Goal: Transaction & Acquisition: Purchase product/service

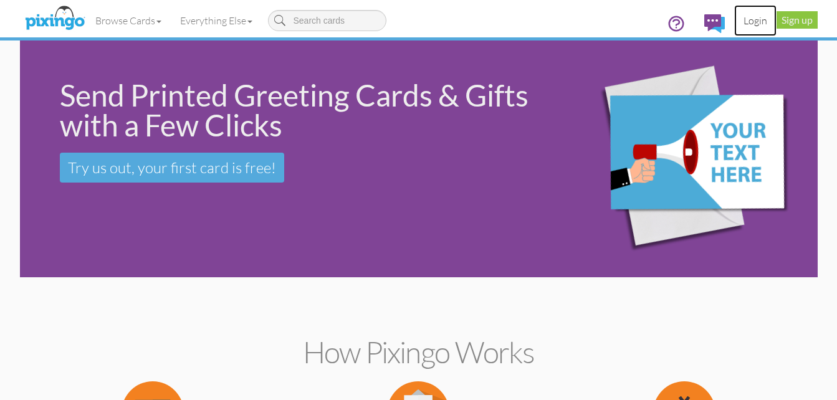
click at [756, 20] on link "Login" at bounding box center [755, 20] width 42 height 31
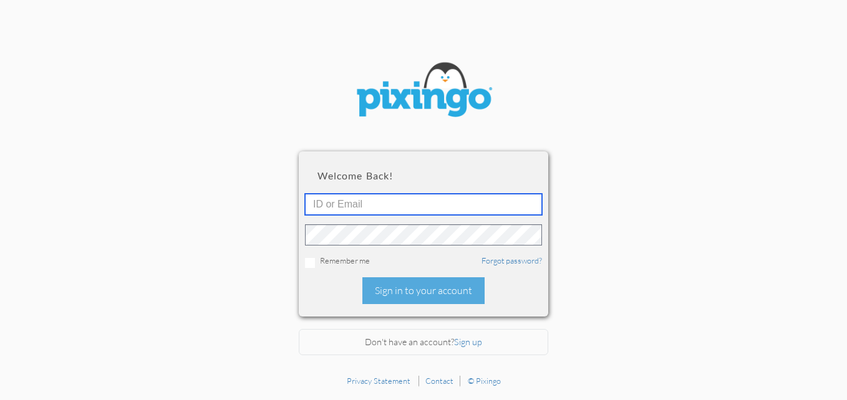
click at [360, 210] on input "text" at bounding box center [423, 204] width 237 height 21
click at [325, 210] on input "R" at bounding box center [423, 204] width 237 height 21
type input "R10753"
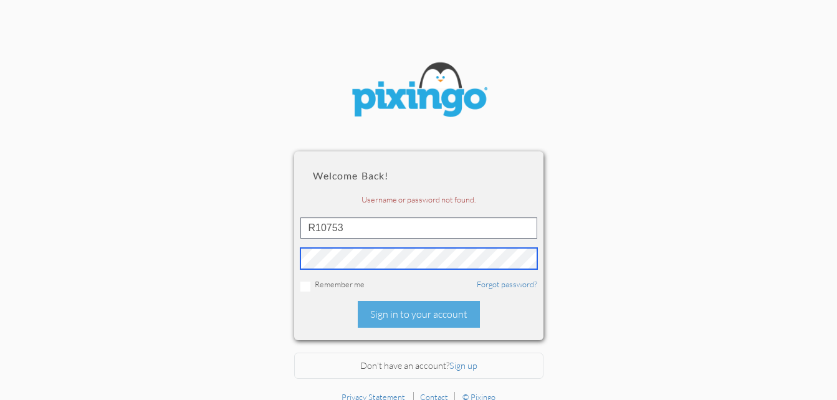
click at [467, 246] on div "R10753" at bounding box center [419, 244] width 237 height 52
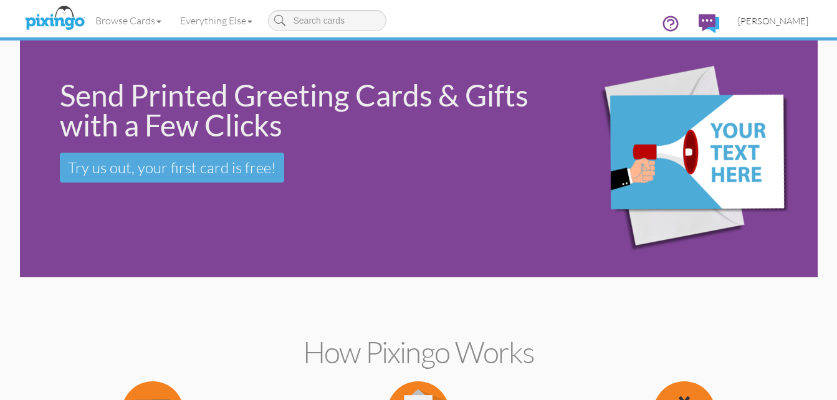
click at [768, 21] on span "[PERSON_NAME]" at bounding box center [773, 21] width 70 height 11
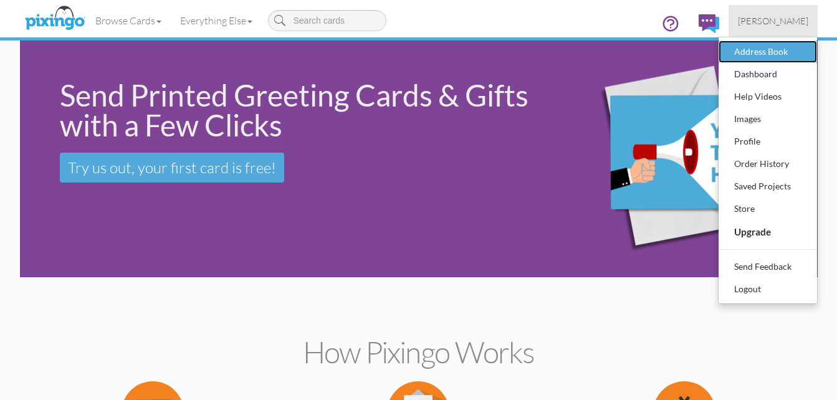
click at [763, 48] on div "Address Book" at bounding box center [768, 51] width 74 height 19
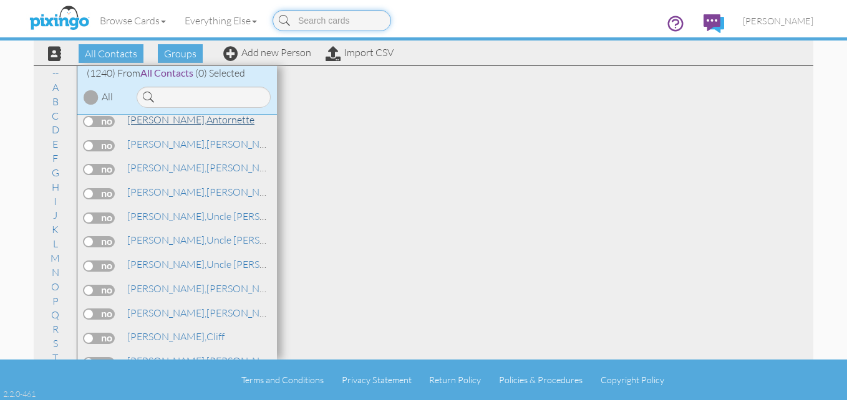
scroll to position [312, 0]
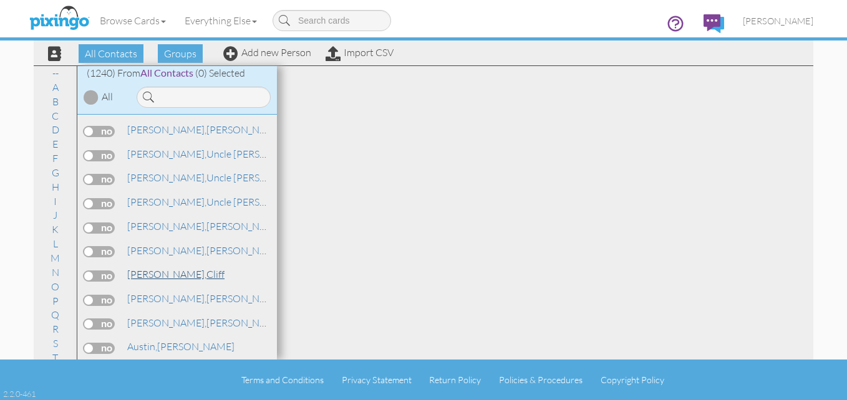
click at [160, 278] on span "[PERSON_NAME]," at bounding box center [166, 274] width 79 height 12
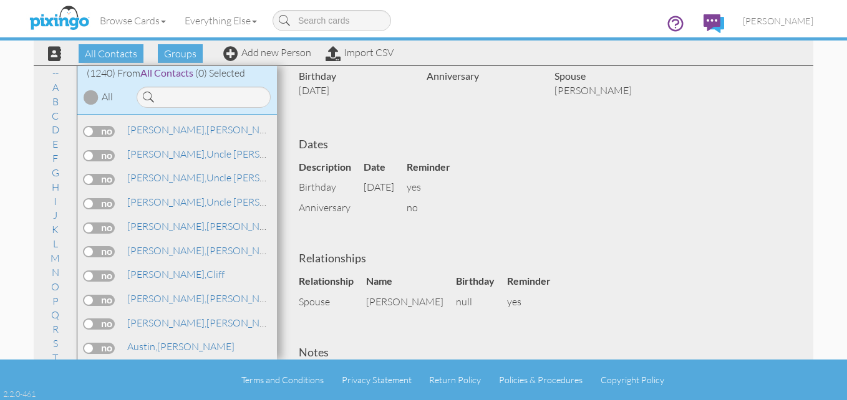
scroll to position [187, 0]
click at [786, 19] on span "[PERSON_NAME]" at bounding box center [778, 21] width 70 height 11
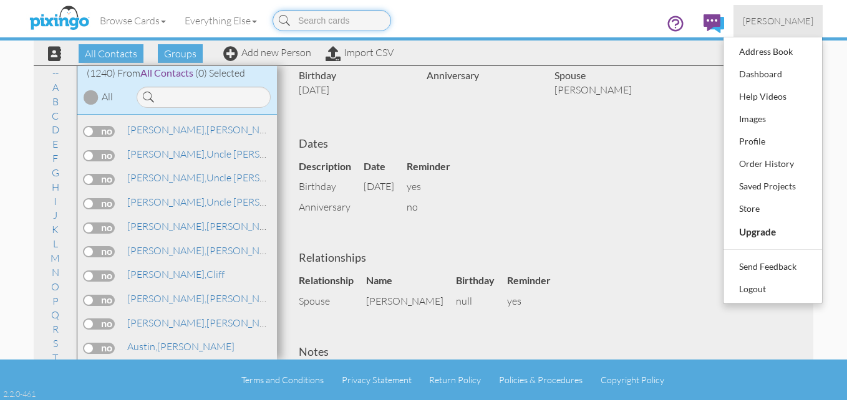
click at [332, 28] on input at bounding box center [331, 20] width 118 height 21
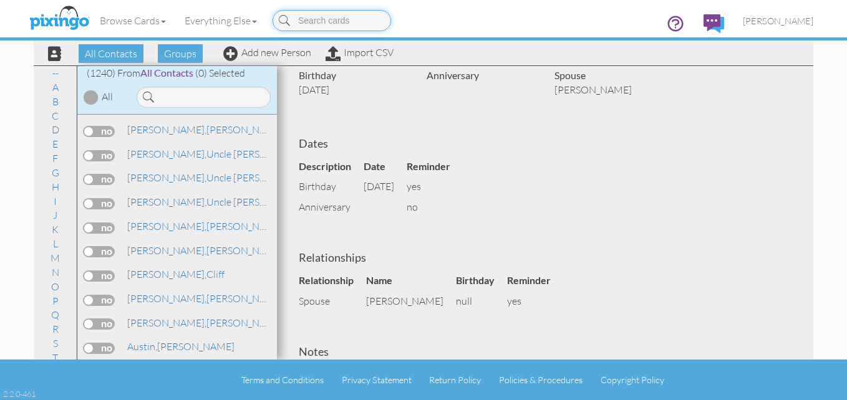
click at [340, 10] on input at bounding box center [331, 20] width 118 height 21
type input "birthday"
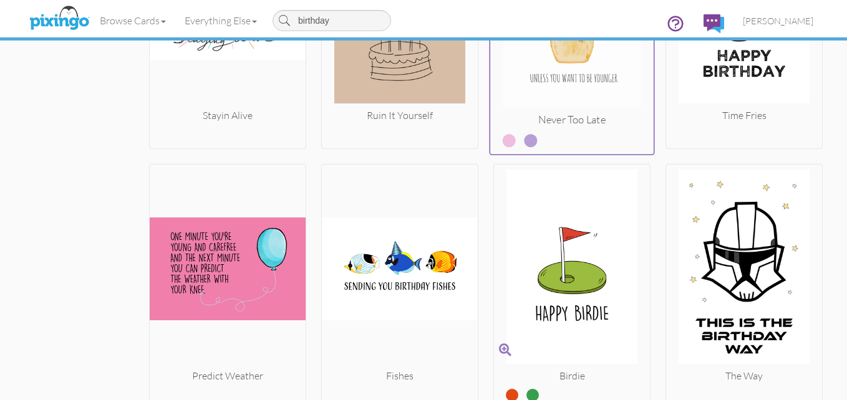
scroll to position [1309, 0]
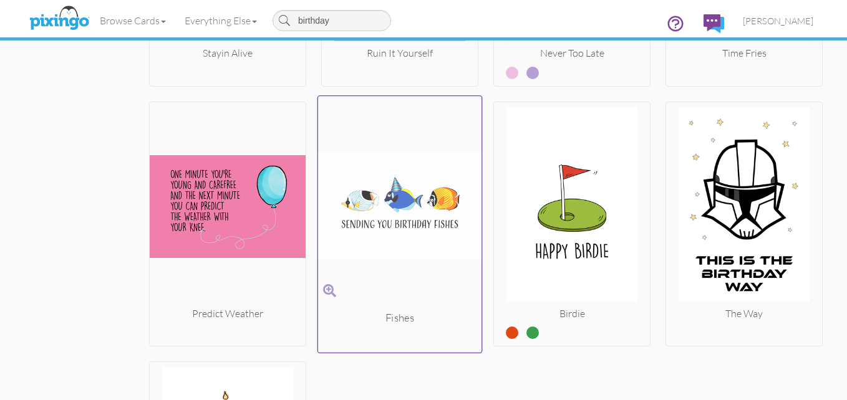
click at [380, 209] on img at bounding box center [400, 205] width 164 height 209
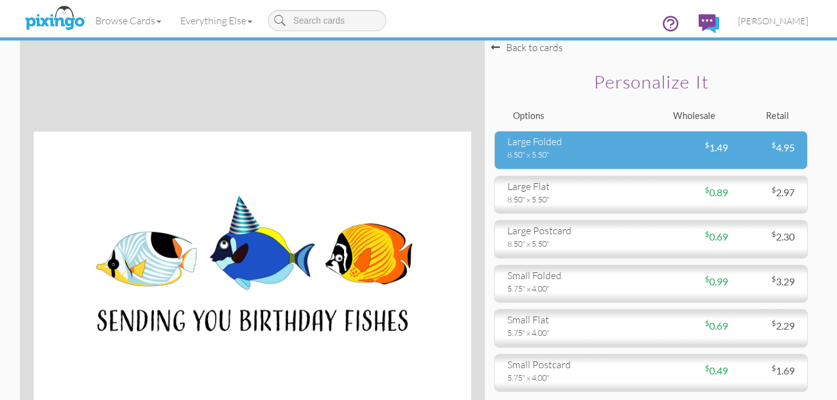
click at [554, 155] on div "8.50" x 5.50"" at bounding box center [575, 154] width 135 height 11
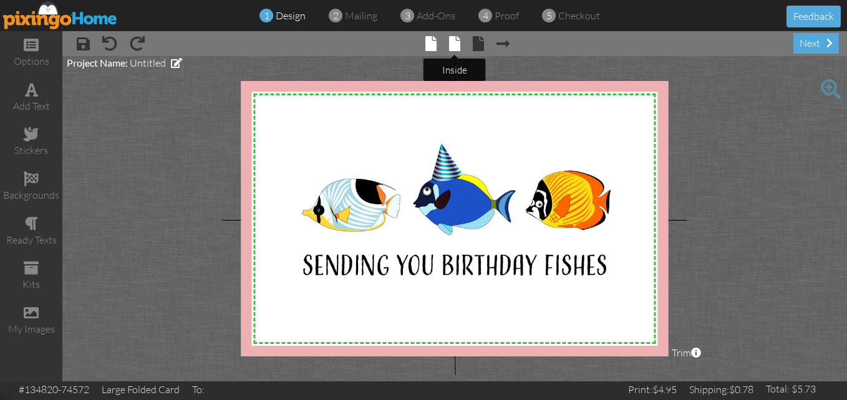
click at [450, 47] on span at bounding box center [454, 43] width 11 height 15
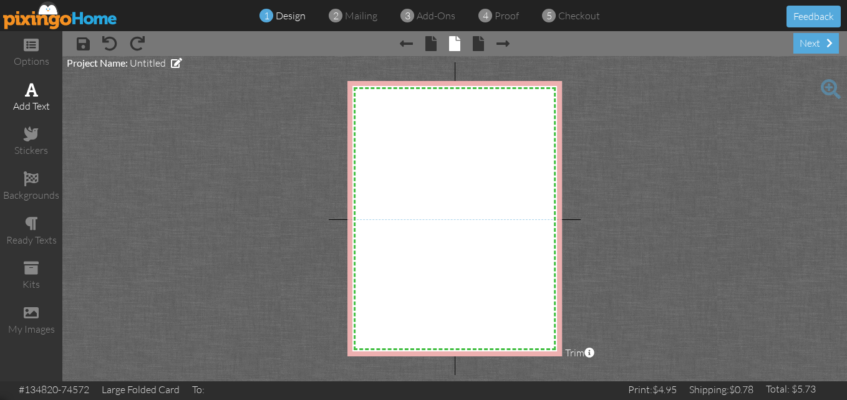
click at [30, 95] on span at bounding box center [31, 89] width 13 height 15
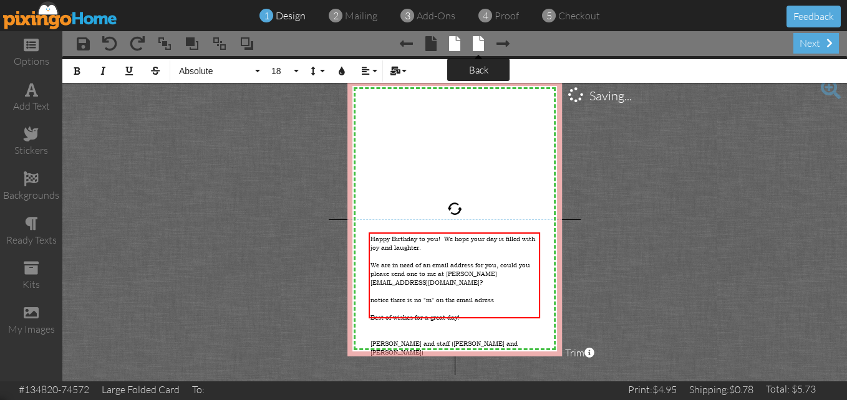
click at [476, 49] on span at bounding box center [478, 43] width 11 height 15
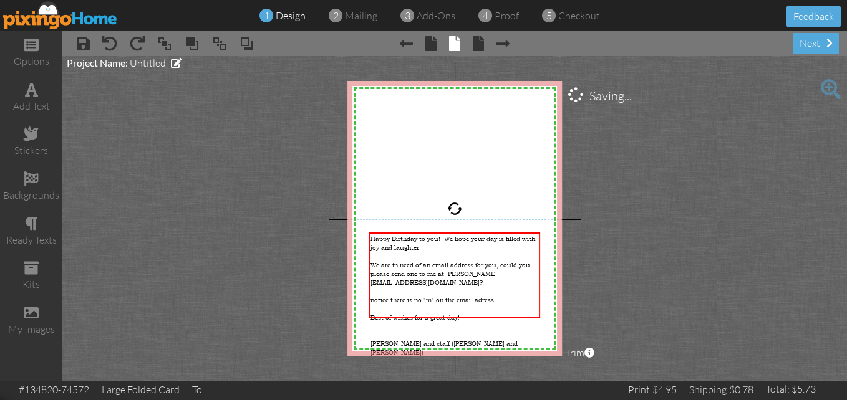
click at [472, 43] on span "× back" at bounding box center [472, 43] width 24 height 20
click at [485, 42] on span "× Next page" at bounding box center [497, 43] width 26 height 20
click at [503, 47] on span at bounding box center [502, 43] width 13 height 15
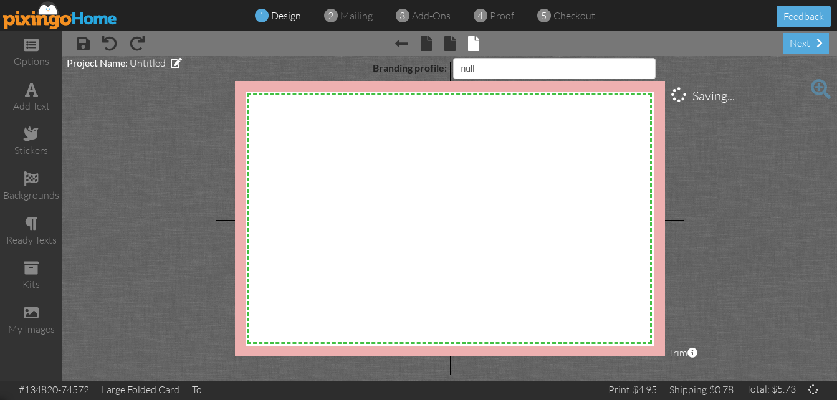
select select "object:5256"
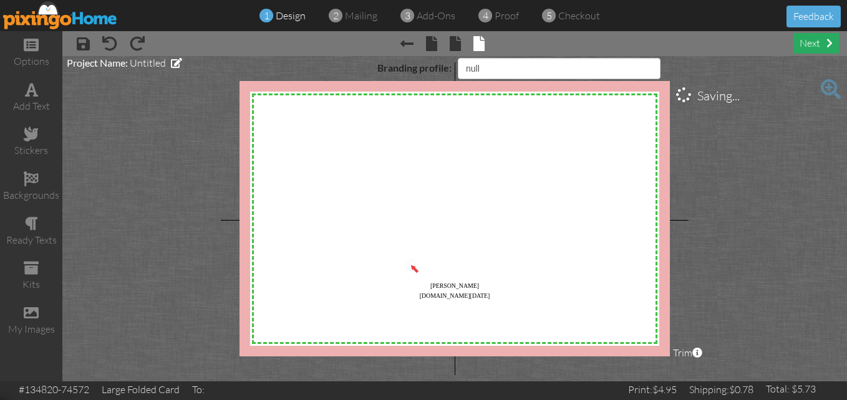
click at [832, 44] on span at bounding box center [829, 43] width 6 height 10
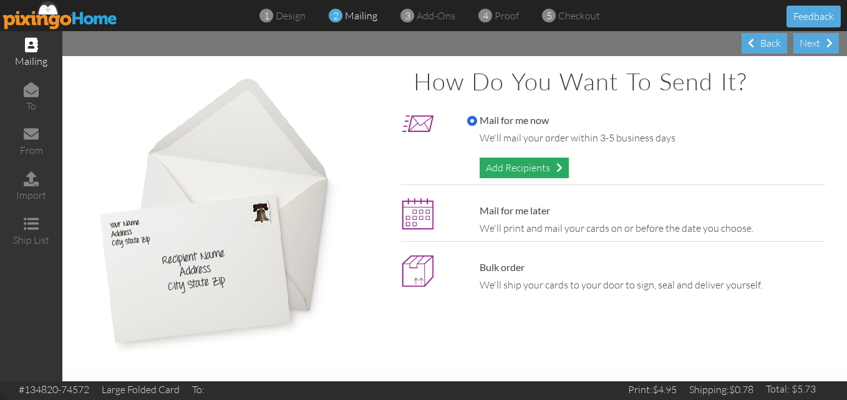
click at [556, 168] on div "Add Recipients" at bounding box center [523, 168] width 89 height 21
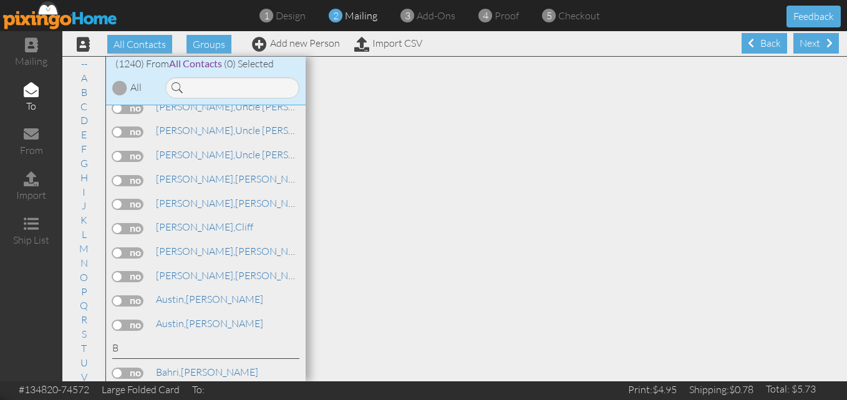
scroll to position [374, 0]
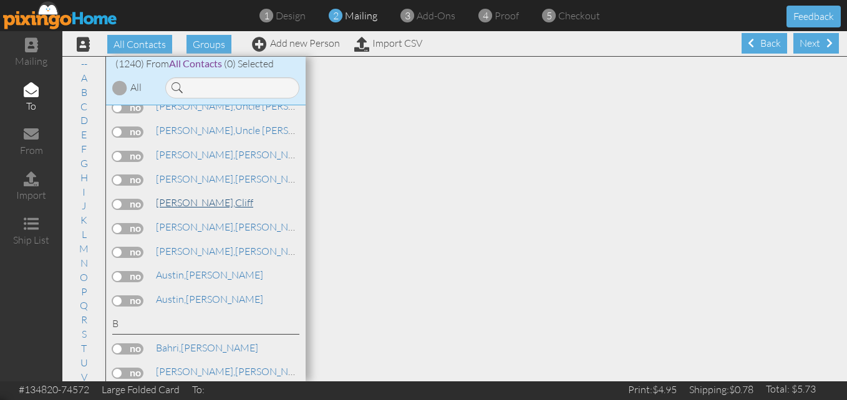
click at [193, 203] on link "[PERSON_NAME]" at bounding box center [205, 202] width 100 height 15
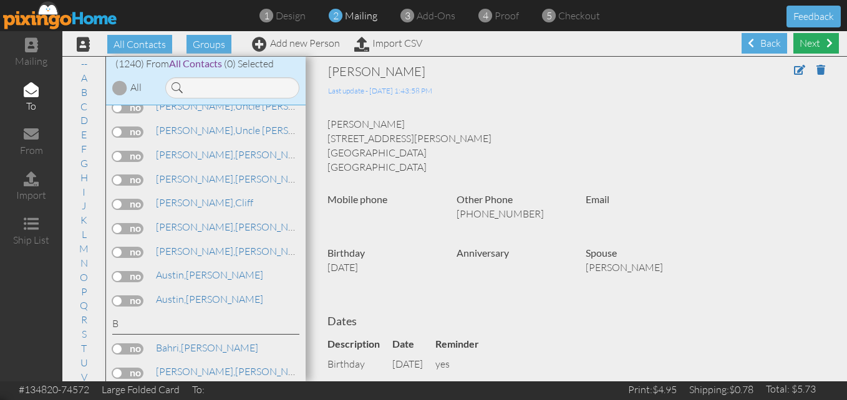
click at [814, 47] on div "Next" at bounding box center [816, 43] width 46 height 21
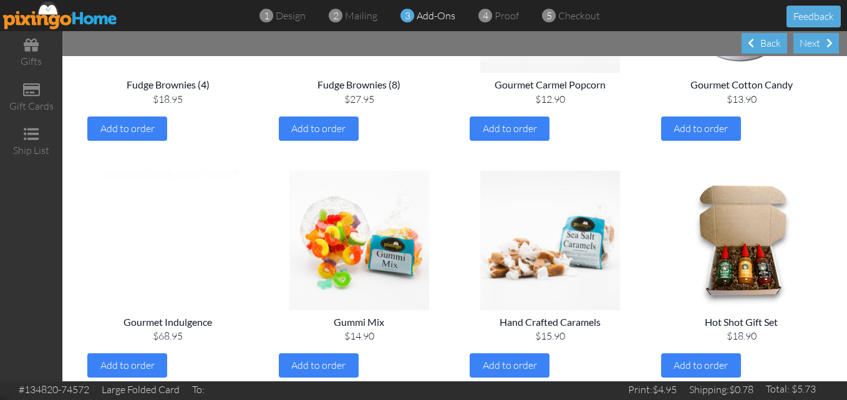
scroll to position [748, 0]
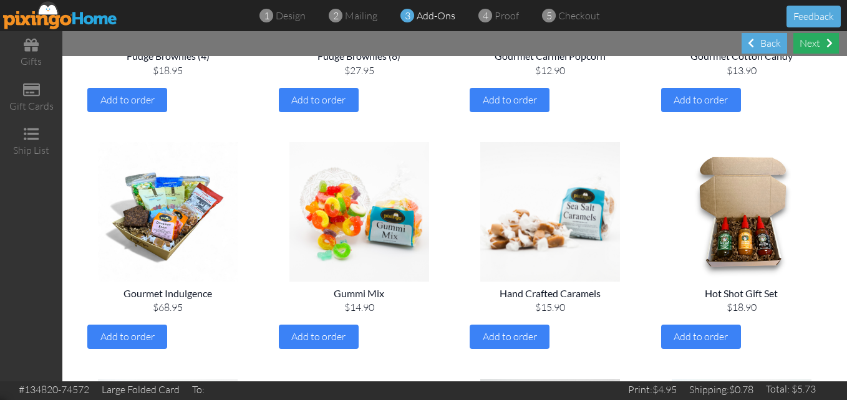
click at [829, 44] on span at bounding box center [829, 43] width 6 height 10
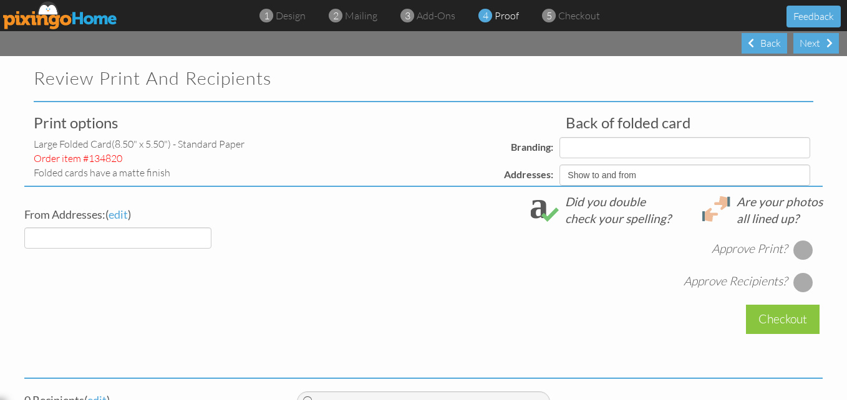
select select "object:8006"
select select "object:8004"
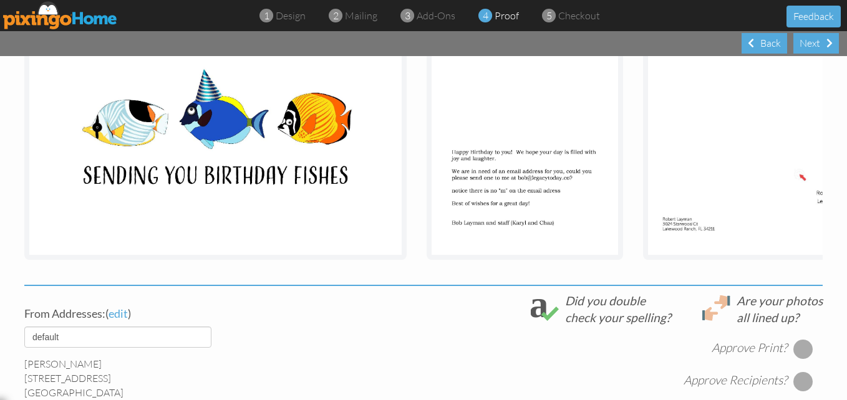
scroll to position [249, 0]
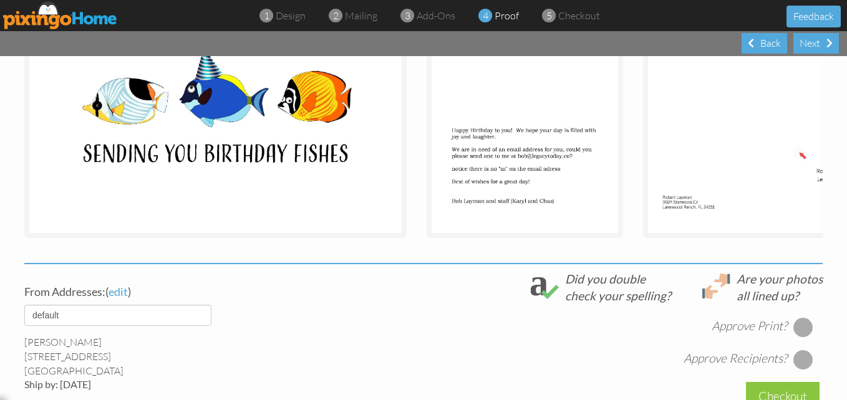
click at [797, 335] on div at bounding box center [803, 327] width 20 height 20
click at [799, 368] on div at bounding box center [803, 360] width 20 height 20
click at [793, 369] on div at bounding box center [803, 360] width 20 height 20
click at [793, 368] on div at bounding box center [803, 360] width 20 height 20
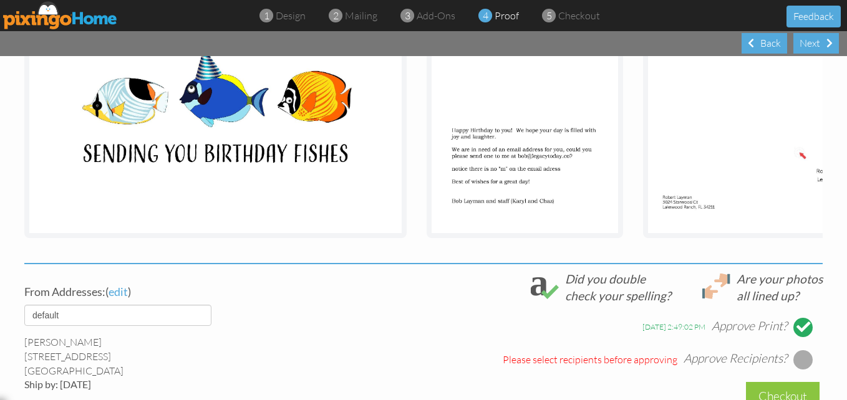
click at [804, 368] on div at bounding box center [803, 360] width 20 height 20
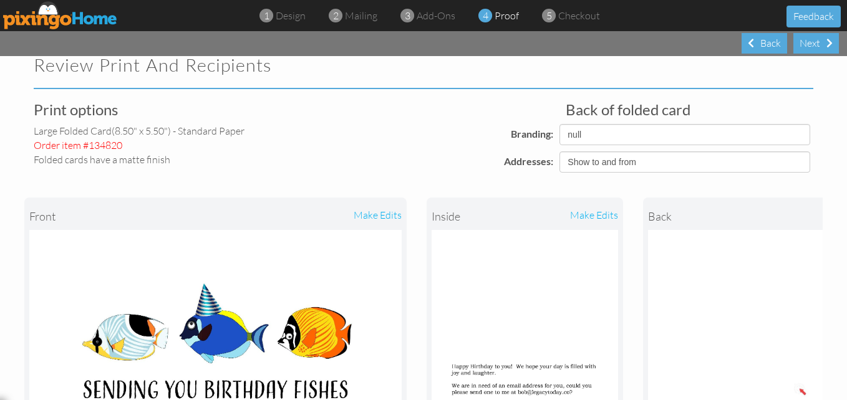
scroll to position [0, 0]
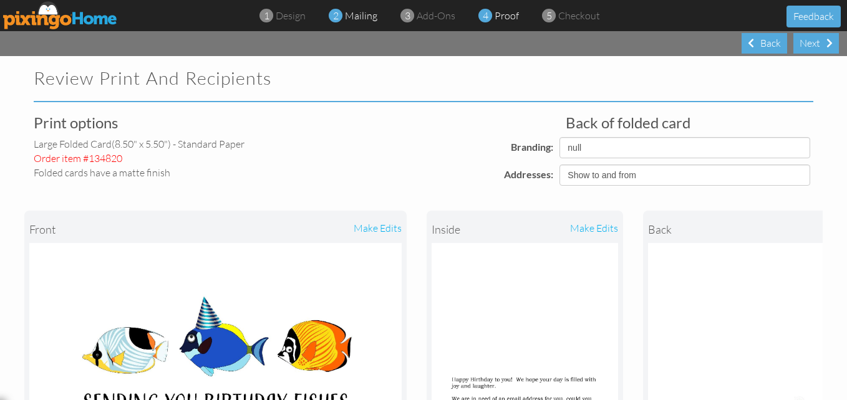
click at [364, 19] on span "mailing" at bounding box center [361, 15] width 32 height 12
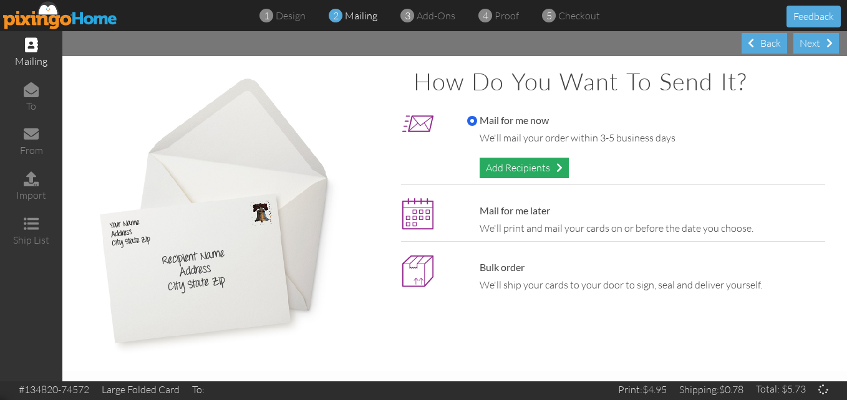
click at [549, 163] on div "Add Recipients" at bounding box center [523, 168] width 89 height 21
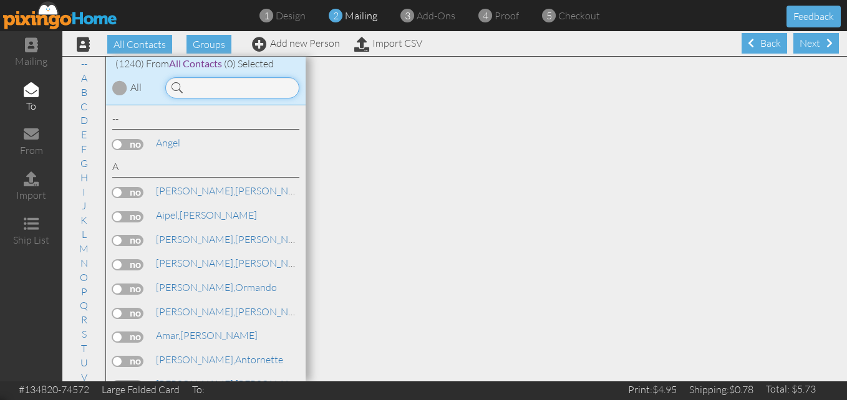
click at [217, 79] on input at bounding box center [232, 87] width 134 height 21
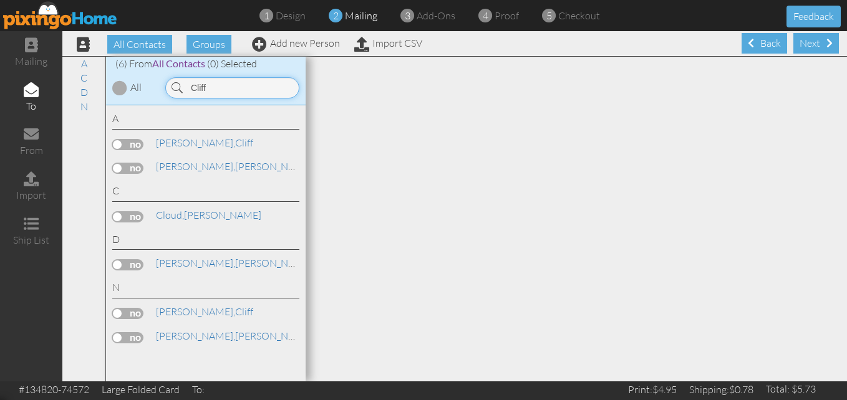
type input "Cliff"
click at [130, 149] on label at bounding box center [127, 144] width 31 height 11
click at [0, 0] on input "checkbox" at bounding box center [0, 0] width 0 height 0
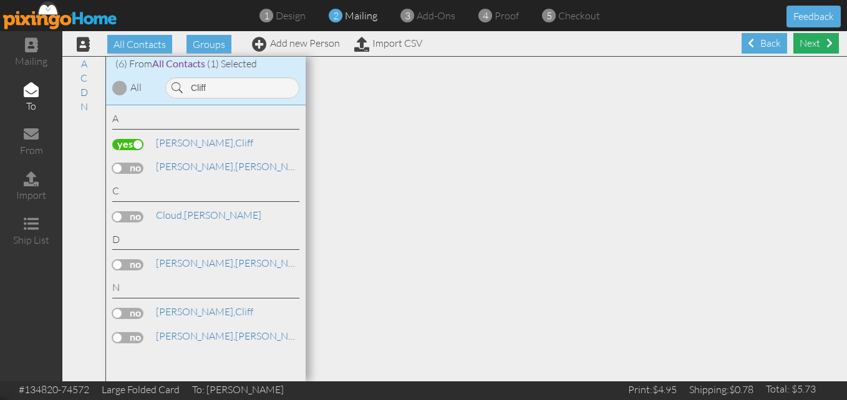
click at [797, 45] on div "Next" at bounding box center [816, 43] width 46 height 21
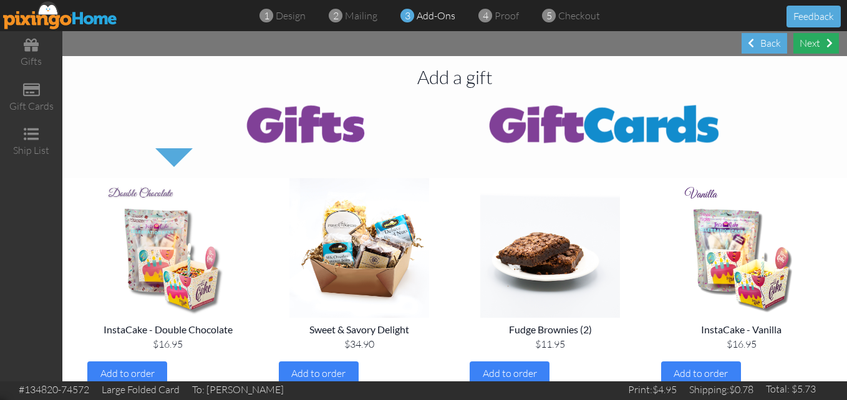
click at [797, 46] on div "Next" at bounding box center [816, 43] width 46 height 21
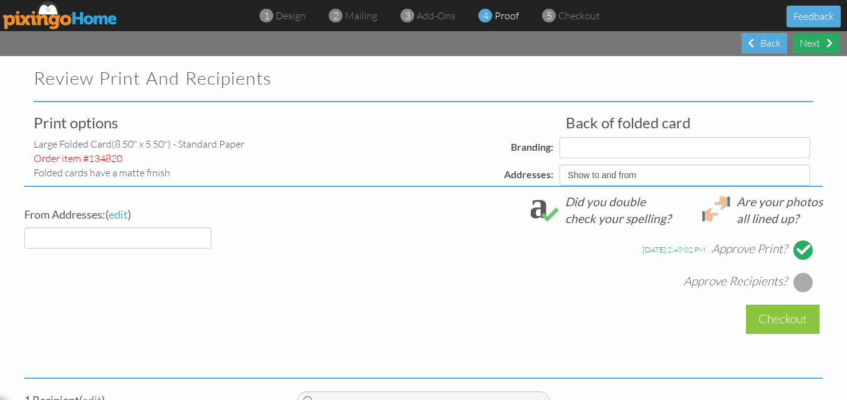
select select "object:10815"
select select "object:10813"
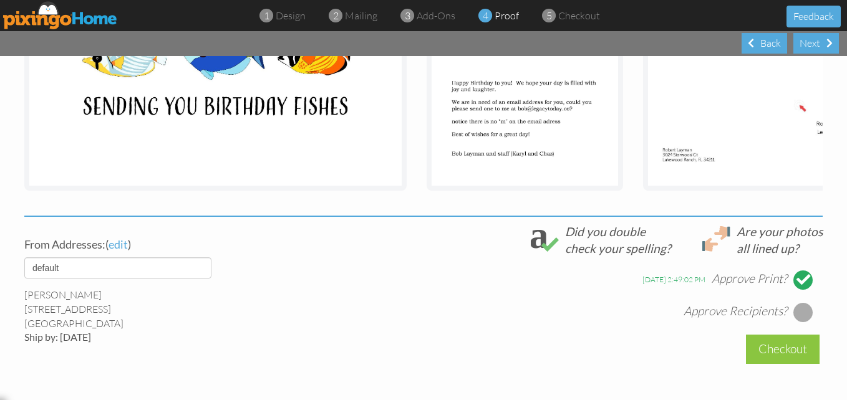
scroll to position [312, 0]
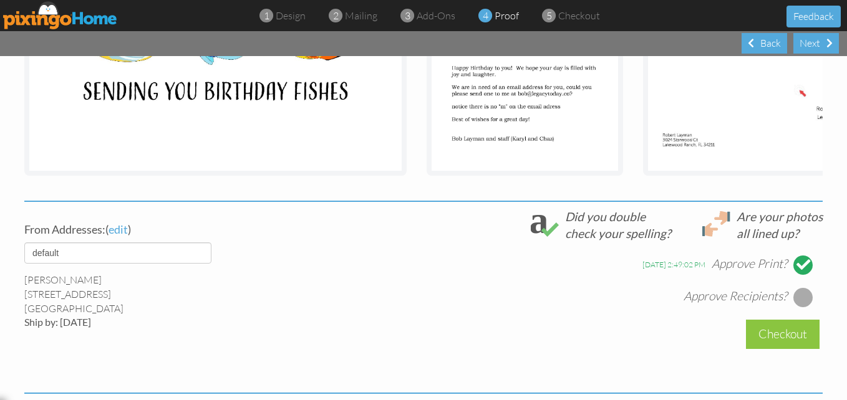
click at [801, 307] on div at bounding box center [803, 297] width 20 height 20
click at [800, 304] on div at bounding box center [803, 298] width 14 height 14
click at [800, 307] on div at bounding box center [803, 297] width 20 height 20
click at [798, 306] on div at bounding box center [803, 297] width 20 height 20
click at [798, 305] on div at bounding box center [803, 297] width 20 height 20
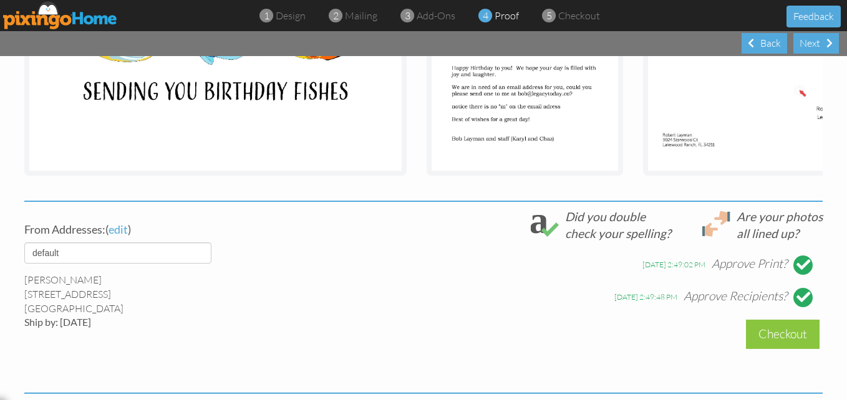
click at [798, 304] on div at bounding box center [803, 298] width 14 height 14
click at [798, 305] on div at bounding box center [803, 297] width 20 height 20
click at [797, 304] on div at bounding box center [803, 297] width 20 height 20
click at [796, 303] on div at bounding box center [803, 297] width 20 height 20
click at [796, 302] on div at bounding box center [803, 298] width 14 height 14
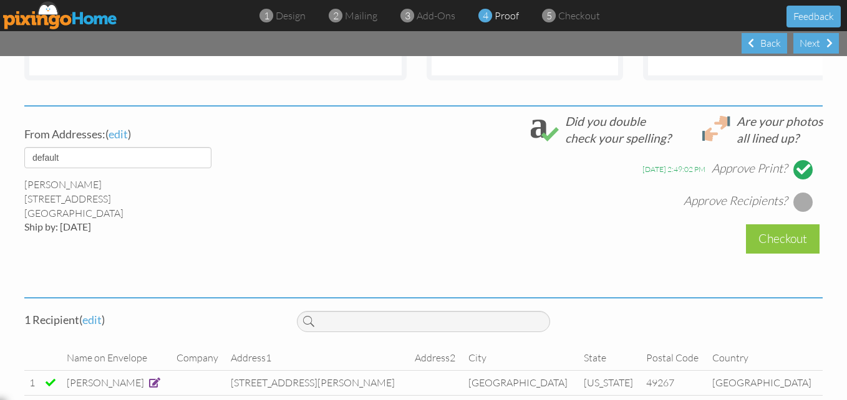
scroll to position [437, 0]
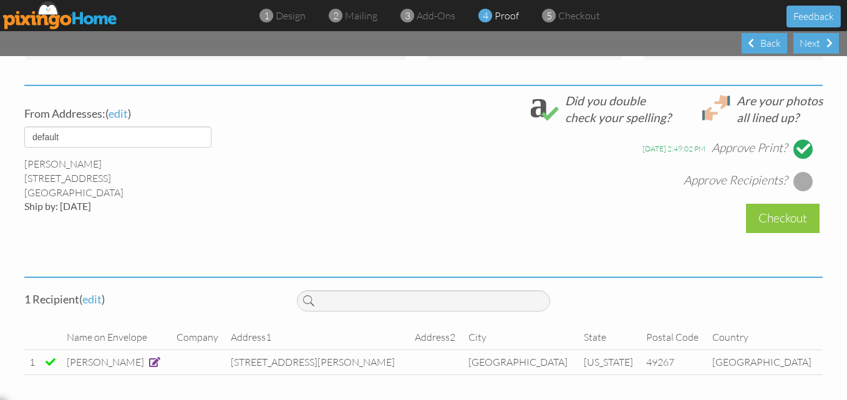
click at [807, 179] on div at bounding box center [803, 181] width 20 height 20
click at [799, 180] on div at bounding box center [803, 182] width 14 height 14
click at [799, 180] on div at bounding box center [803, 181] width 20 height 20
click at [798, 180] on div at bounding box center [803, 181] width 20 height 20
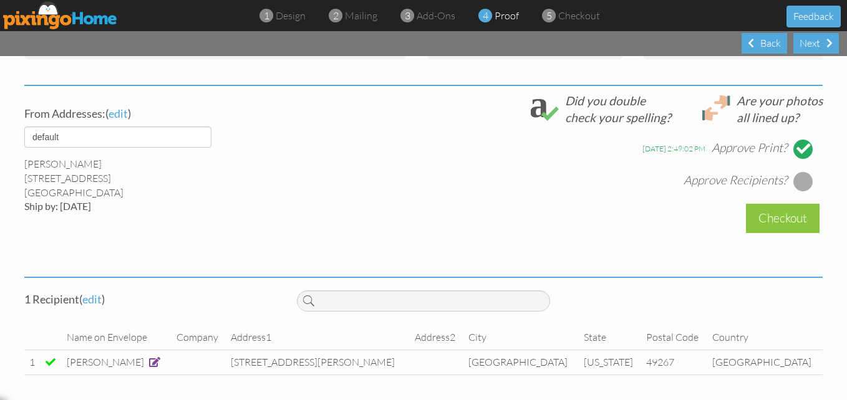
click at [798, 180] on div at bounding box center [803, 181] width 20 height 20
drag, startPoint x: 795, startPoint y: 229, endPoint x: 794, endPoint y: 221, distance: 7.6
click at [796, 229] on div "Checkout" at bounding box center [783, 218] width 74 height 29
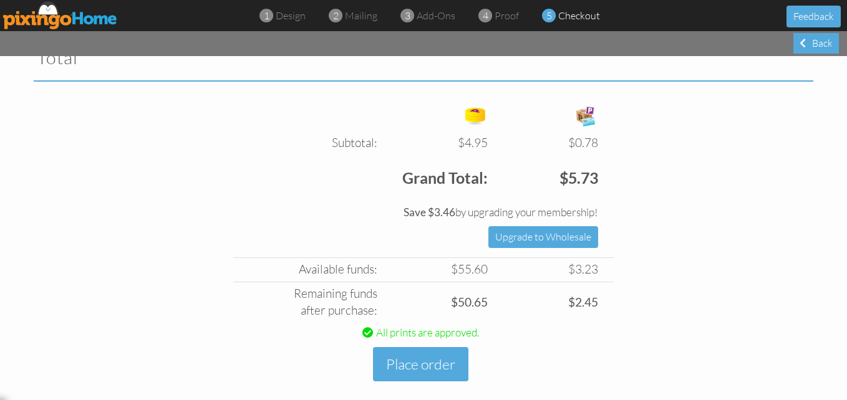
scroll to position [448, 0]
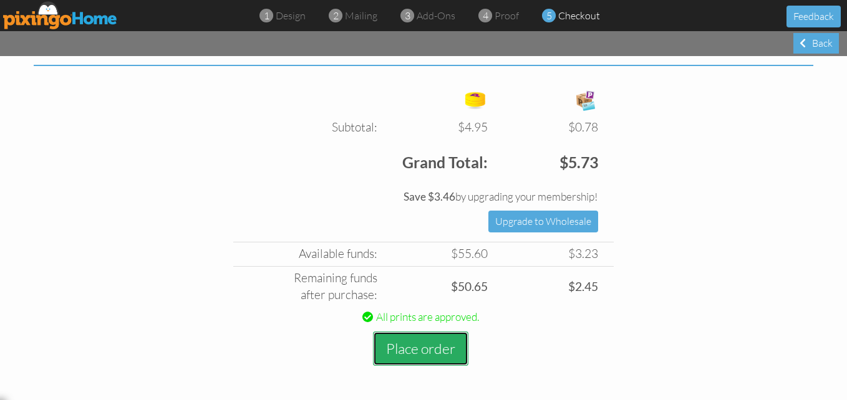
click at [418, 347] on button "Place order" at bounding box center [420, 349] width 95 height 34
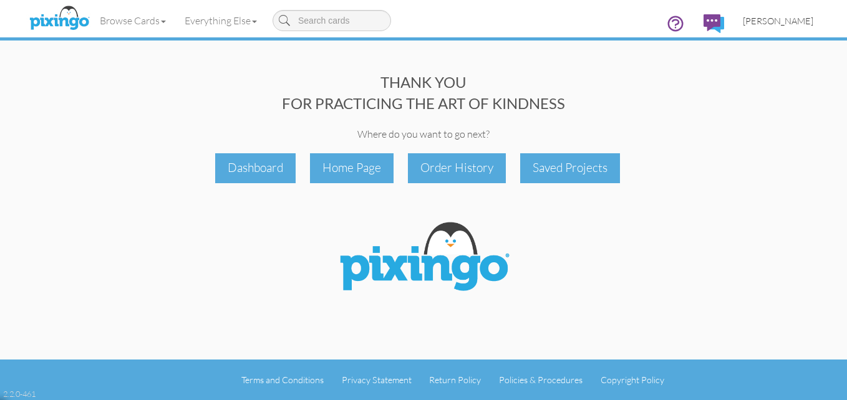
click at [783, 27] on link "[PERSON_NAME]" at bounding box center [777, 21] width 89 height 32
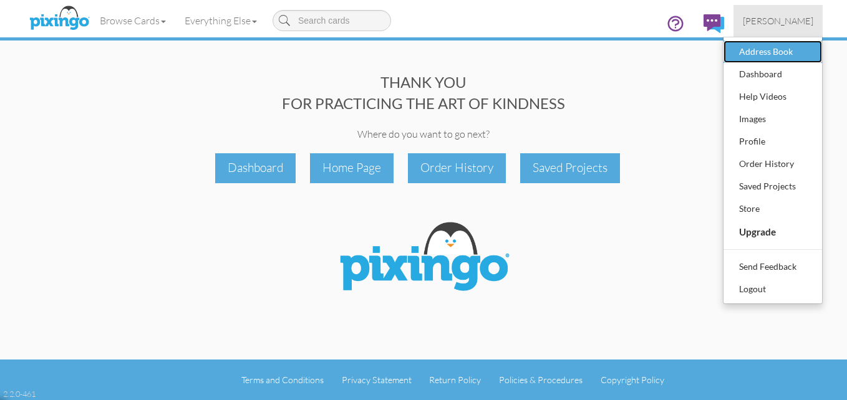
click at [764, 49] on div "Address Book" at bounding box center [773, 51] width 74 height 19
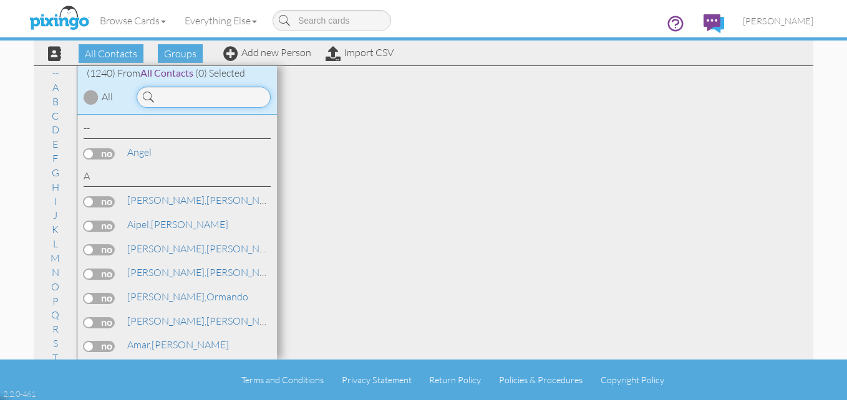
click at [168, 93] on input at bounding box center [204, 97] width 134 height 21
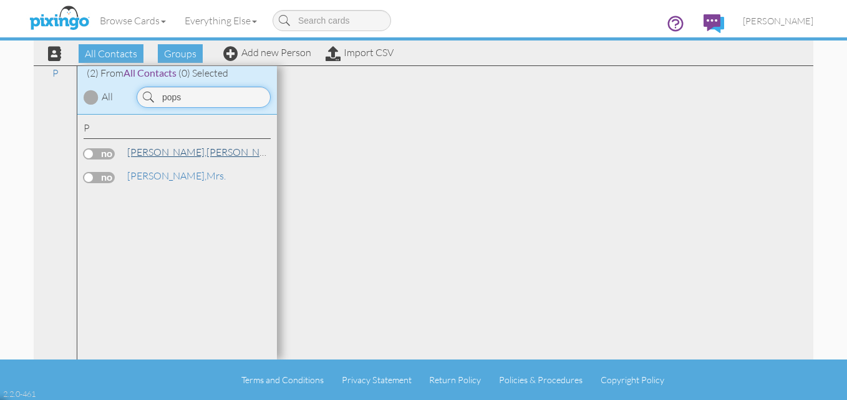
type input "pops"
click at [175, 152] on link "[PERSON_NAME], [PERSON_NAME]" at bounding box center [205, 152] width 159 height 15
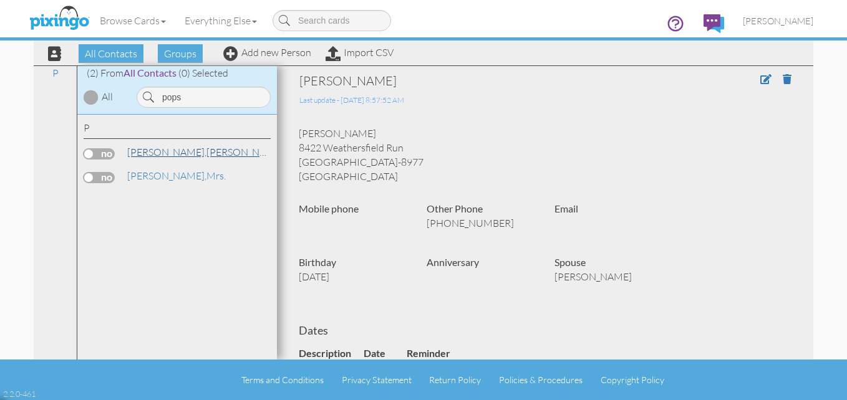
click at [175, 153] on link "[PERSON_NAME], [PERSON_NAME]" at bounding box center [205, 152] width 159 height 15
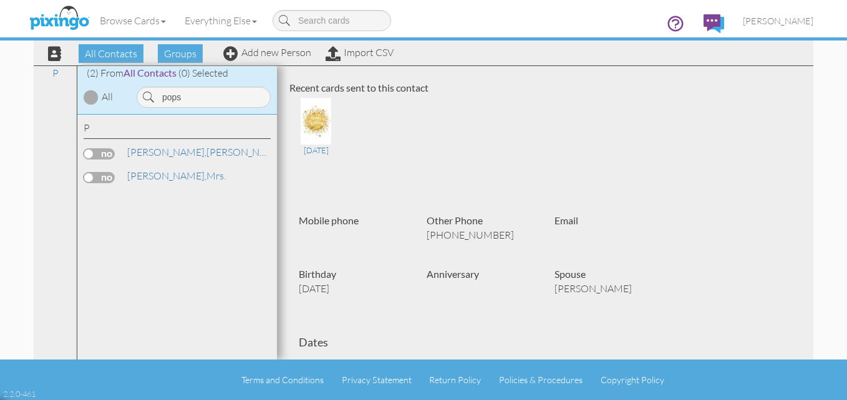
scroll to position [125, 0]
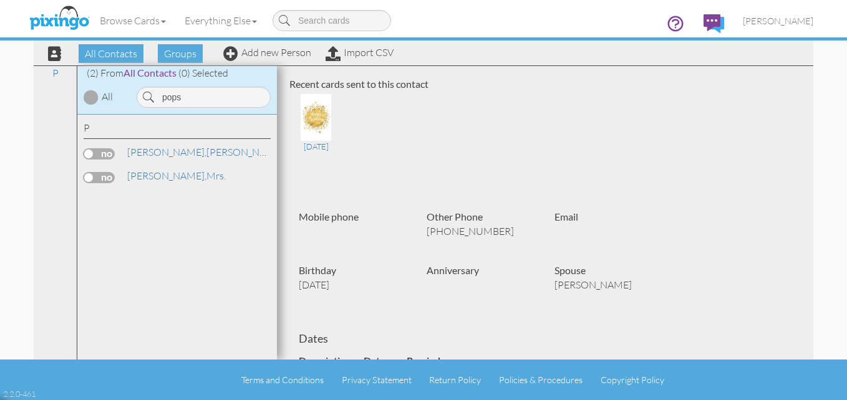
click at [95, 153] on label at bounding box center [99, 153] width 31 height 11
click at [0, 0] on input "checkbox" at bounding box center [0, 0] width 0 height 0
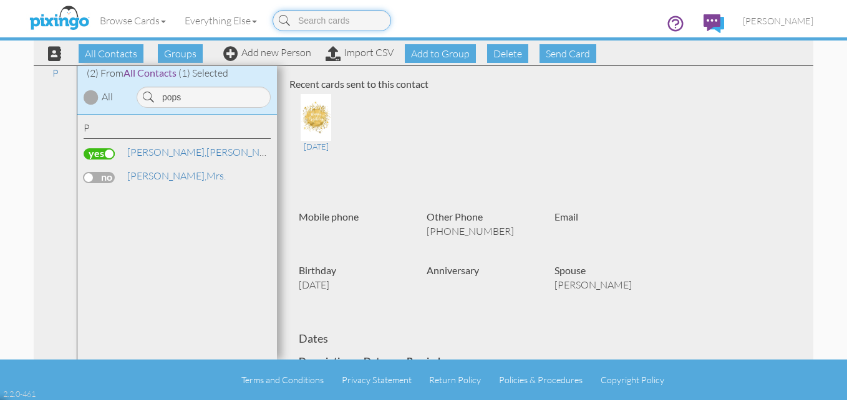
click at [334, 24] on input at bounding box center [331, 20] width 118 height 21
click at [135, 180] on span "[PERSON_NAME]," at bounding box center [166, 176] width 79 height 12
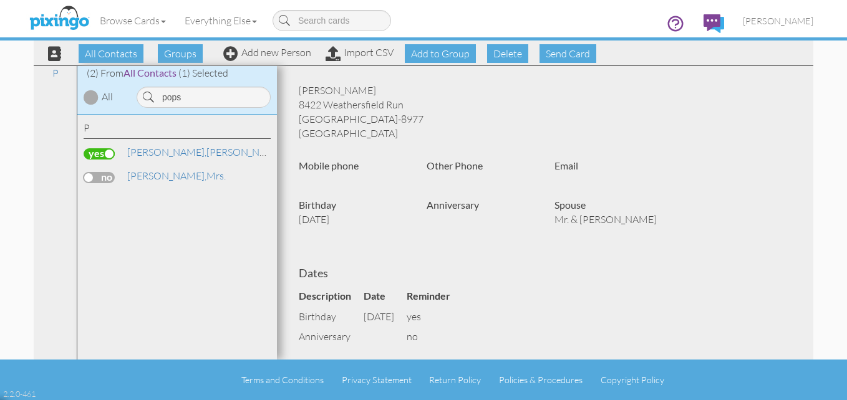
scroll to position [62, 0]
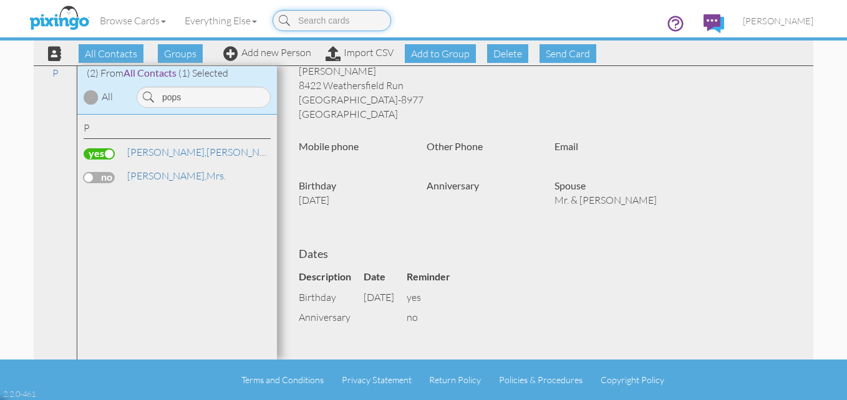
click at [309, 19] on input at bounding box center [331, 20] width 118 height 21
type input "birthday cards"
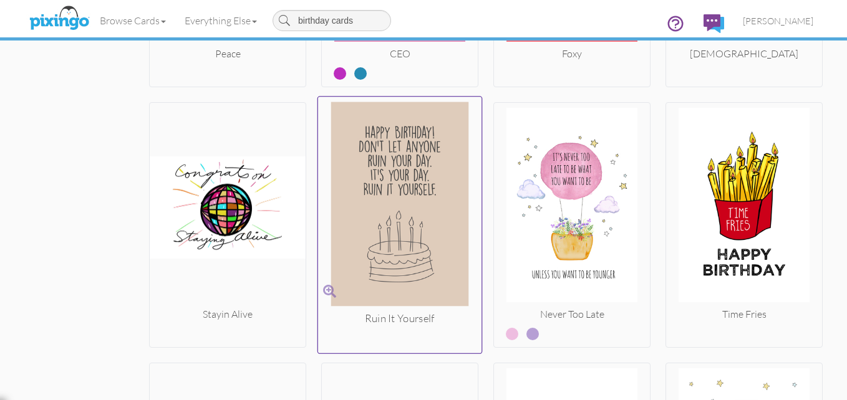
scroll to position [1060, 0]
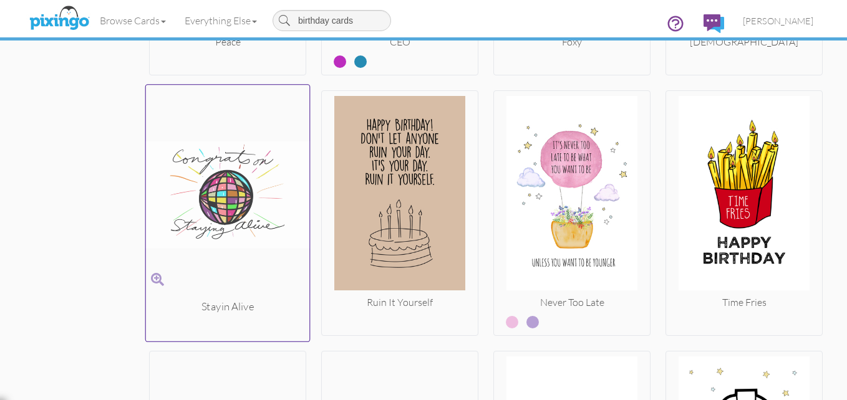
click at [209, 184] on img at bounding box center [228, 194] width 164 height 209
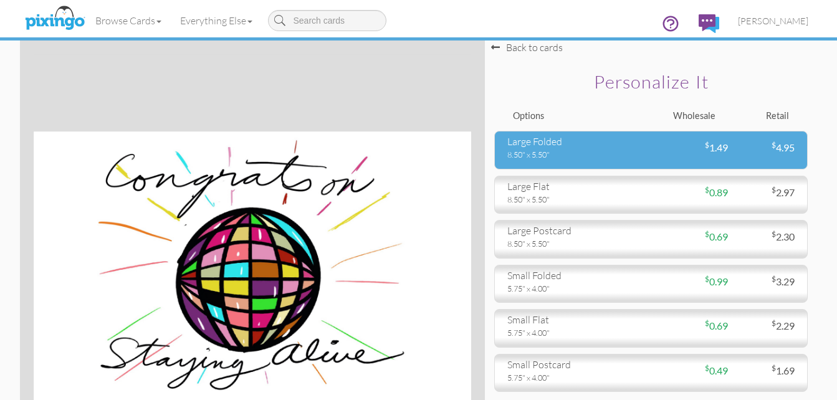
click at [536, 152] on div "8.50" x 5.50"" at bounding box center [575, 154] width 135 height 11
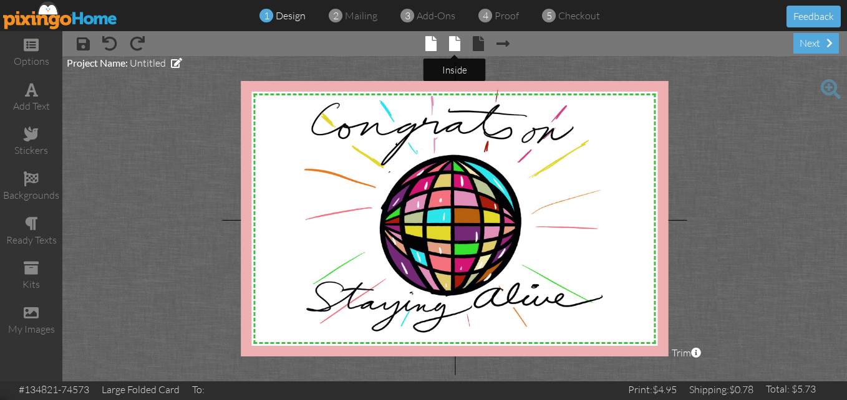
click at [459, 46] on span at bounding box center [454, 43] width 11 height 15
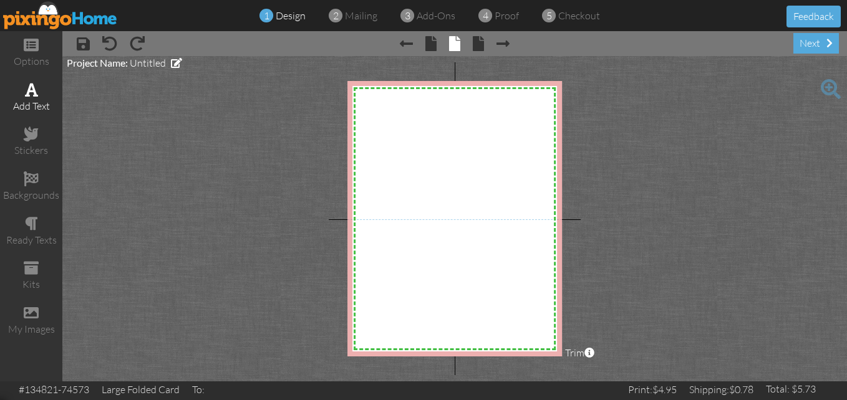
click at [29, 85] on span at bounding box center [31, 89] width 13 height 15
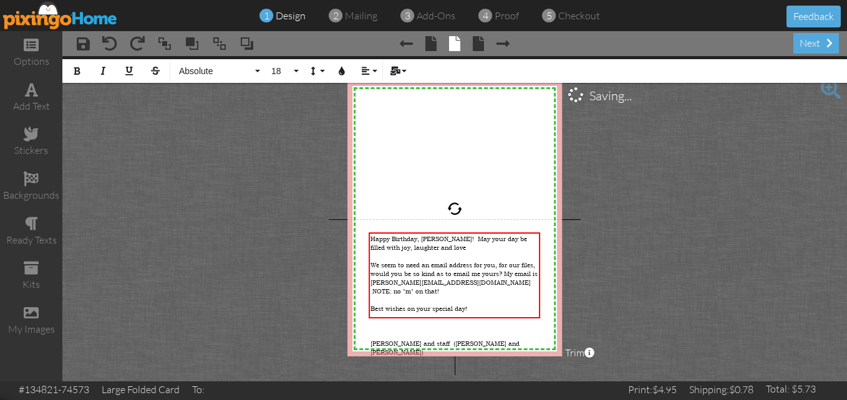
click at [495, 41] on span "× Next page" at bounding box center [497, 43] width 26 height 20
click at [502, 42] on span at bounding box center [502, 43] width 13 height 15
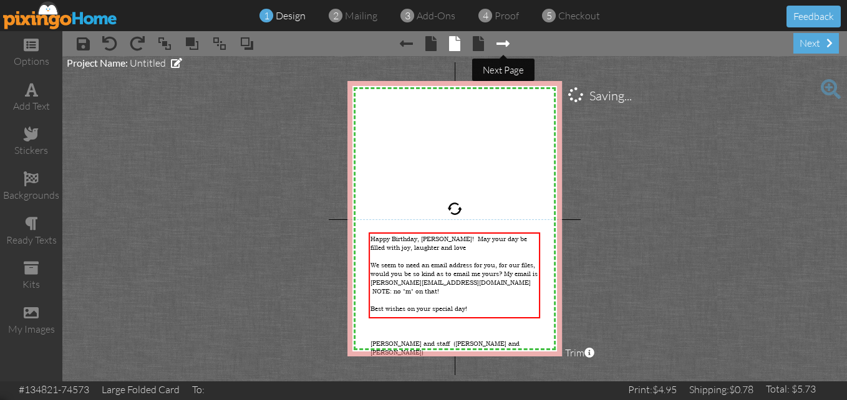
click at [504, 45] on span at bounding box center [502, 43] width 13 height 15
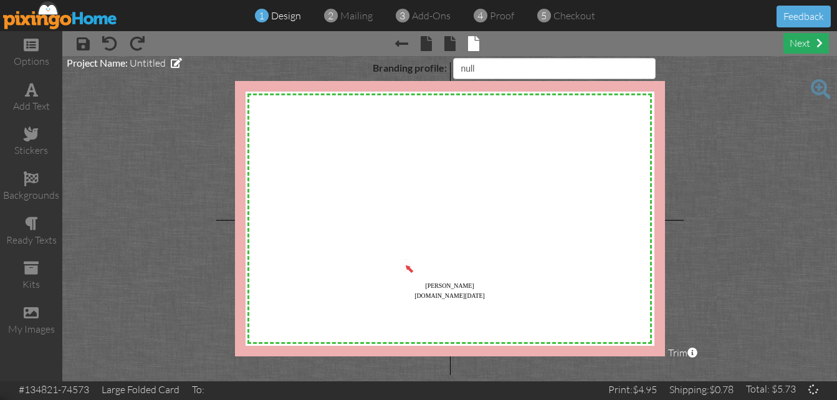
click at [812, 44] on div "next" at bounding box center [807, 43] width 46 height 21
select select "object:14485"
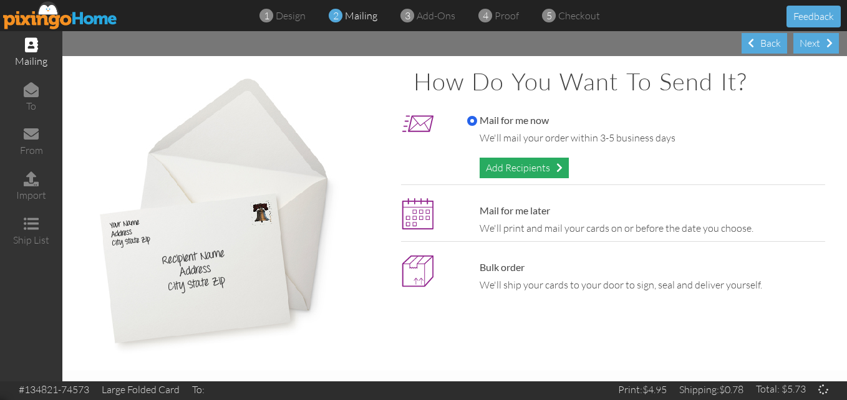
click at [543, 170] on div "Add Recipients" at bounding box center [523, 168] width 89 height 21
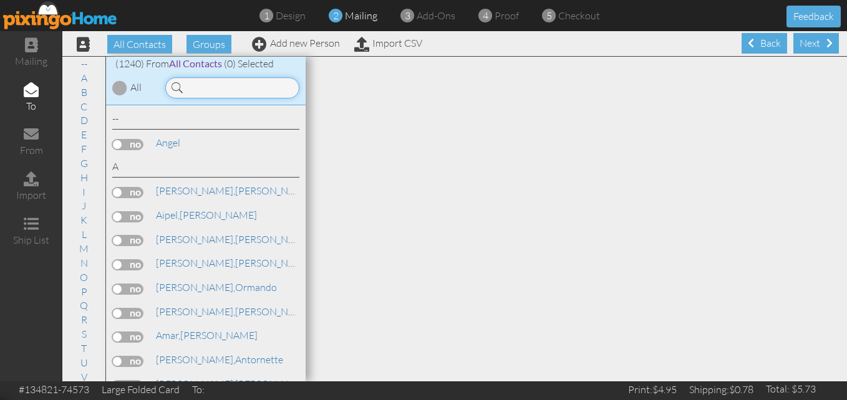
click at [199, 87] on input at bounding box center [232, 87] width 134 height 21
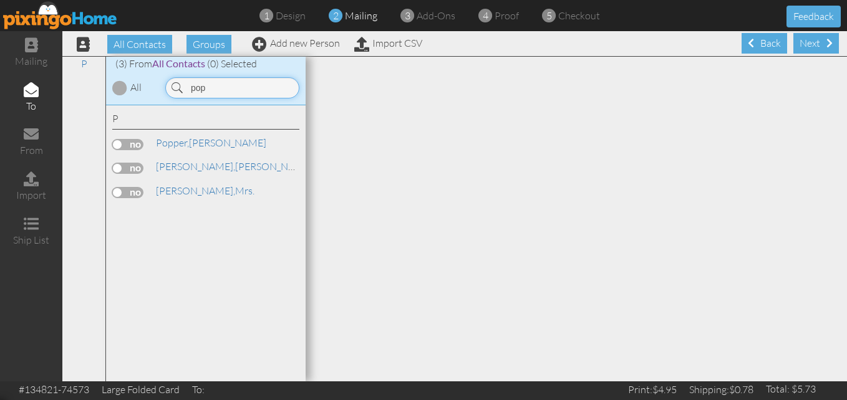
type input "pop"
click at [133, 167] on label at bounding box center [127, 168] width 31 height 11
click at [0, 0] on input "checkbox" at bounding box center [0, 0] width 0 height 0
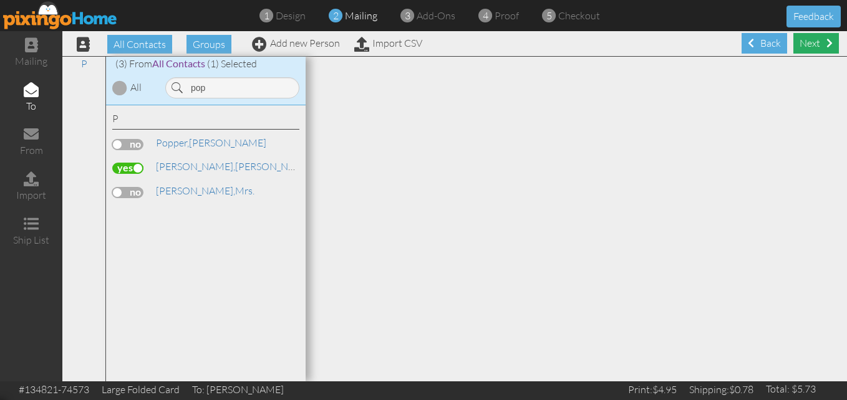
click at [809, 43] on div "Next" at bounding box center [816, 43] width 46 height 21
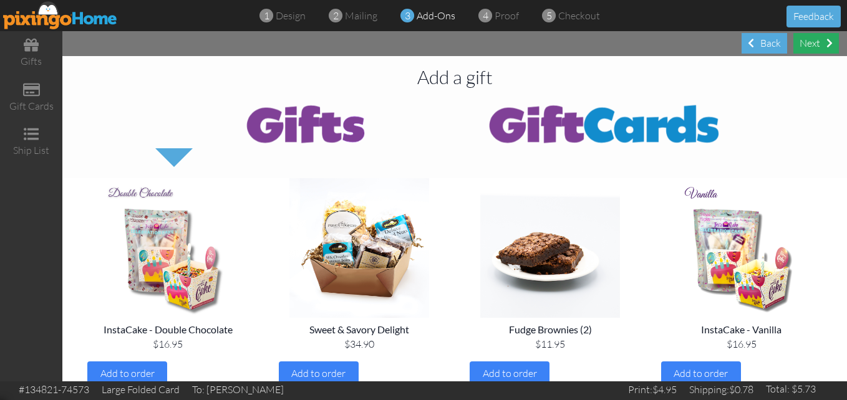
drag, startPoint x: 809, startPoint y: 43, endPoint x: 813, endPoint y: 38, distance: 6.6
click at [813, 38] on div "Next" at bounding box center [816, 43] width 46 height 21
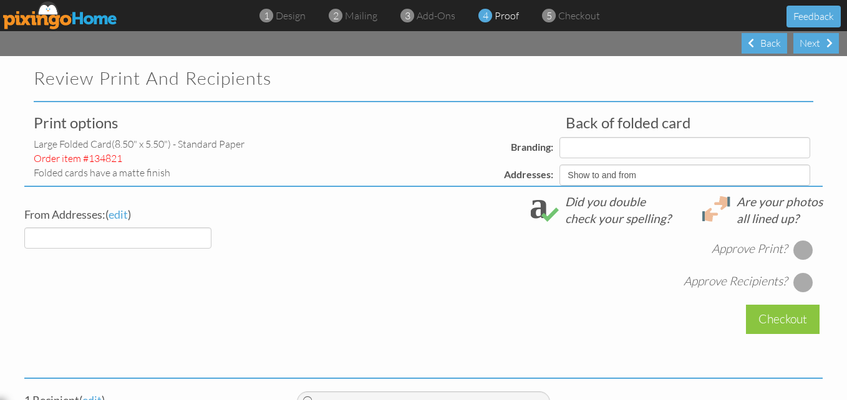
select select "object:17264"
select select "object:17262"
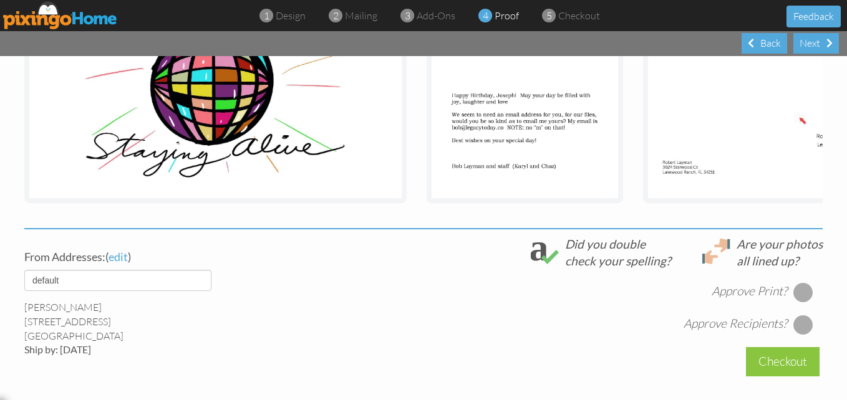
scroll to position [312, 0]
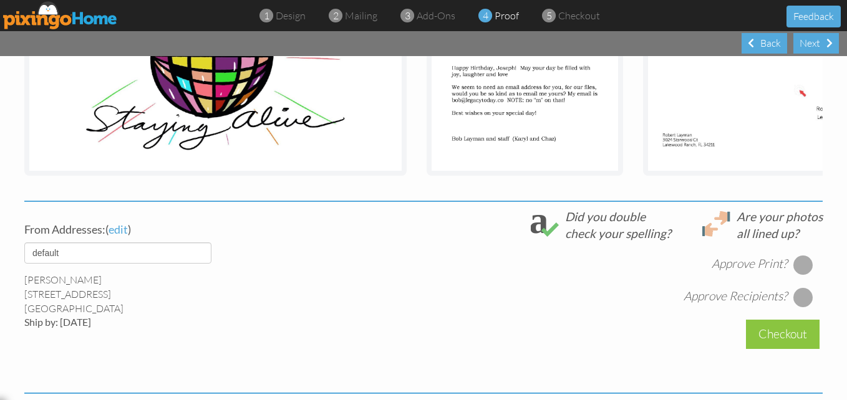
click at [799, 272] on div at bounding box center [803, 265] width 20 height 20
click at [798, 304] on div at bounding box center [803, 297] width 20 height 20
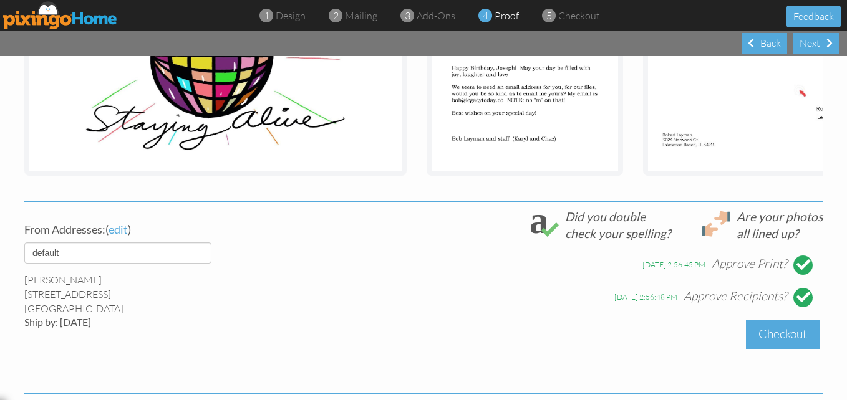
click at [791, 340] on div "Checkout" at bounding box center [783, 334] width 74 height 29
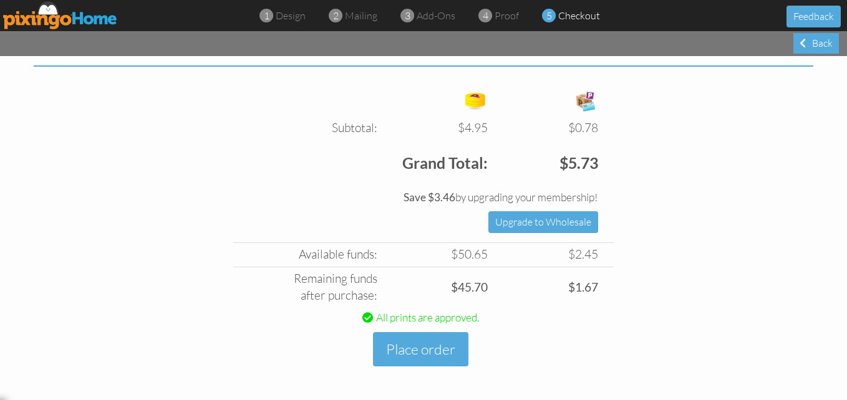
scroll to position [448, 0]
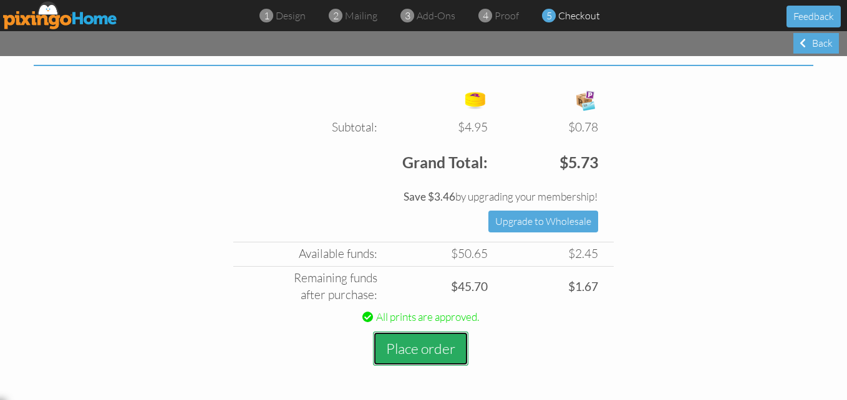
click at [412, 345] on button "Place order" at bounding box center [420, 349] width 95 height 34
